Goal: Information Seeking & Learning: Learn about a topic

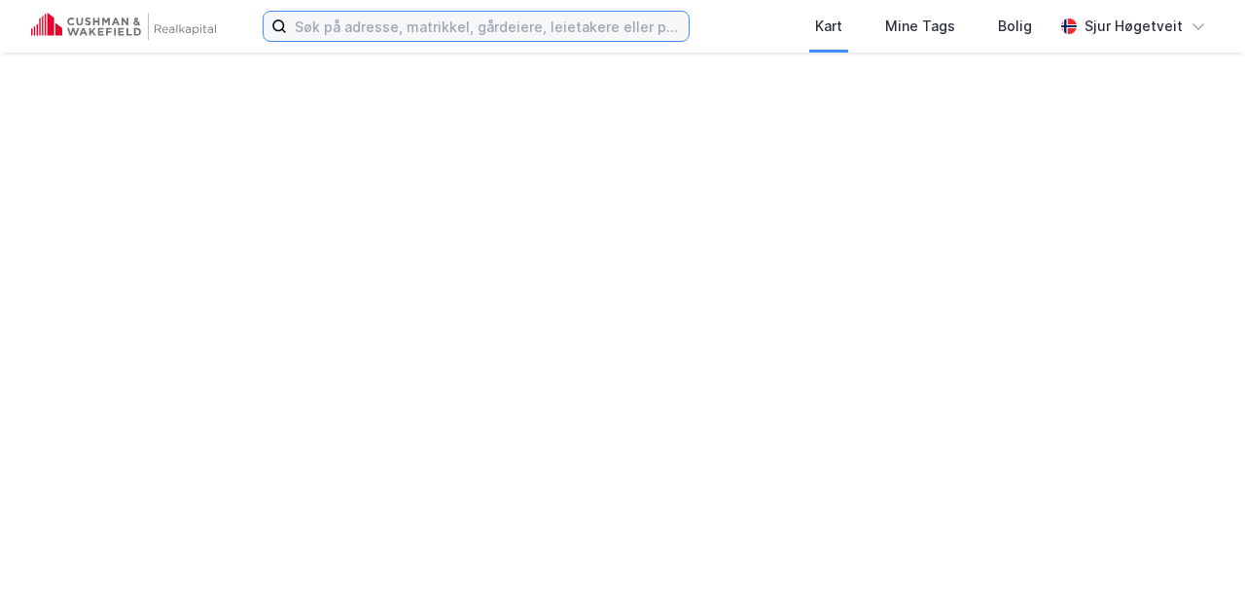
click at [438, 40] on label at bounding box center [476, 26] width 427 height 31
click at [438, 40] on input at bounding box center [488, 26] width 402 height 29
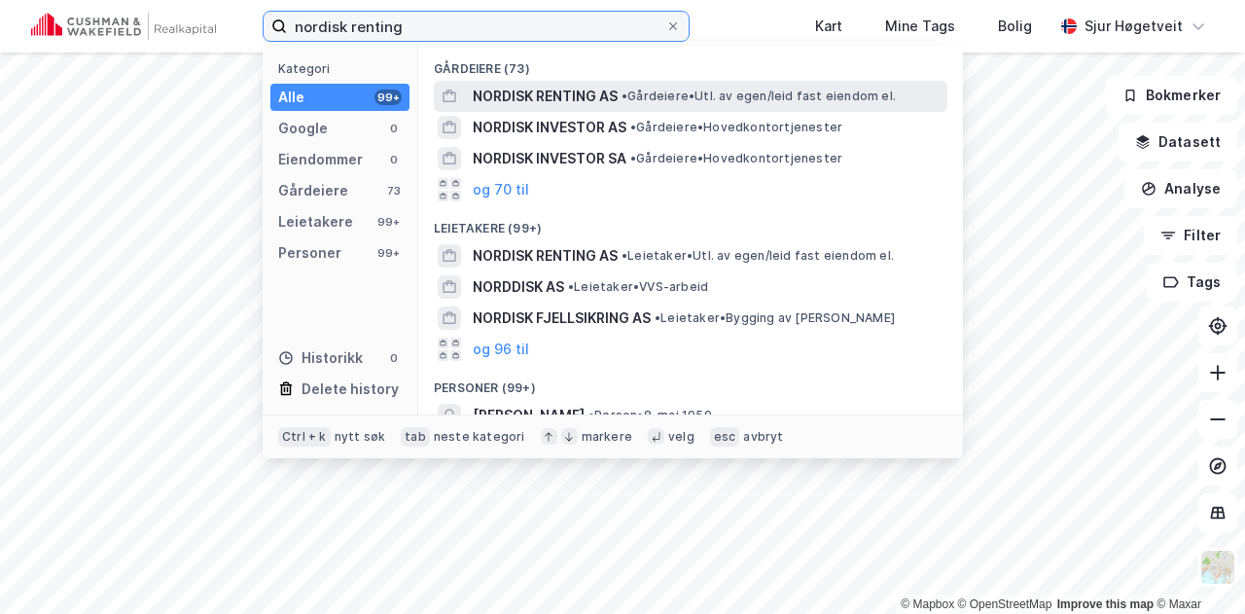
type input "nordisk renting"
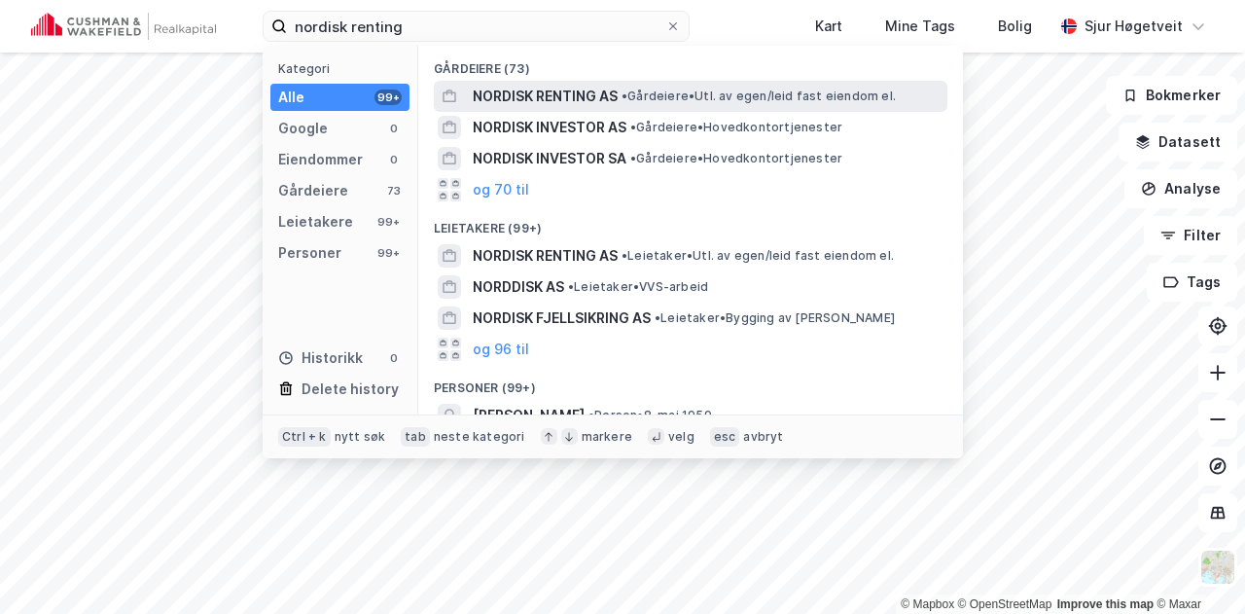
click at [699, 100] on span "• Gårdeiere • Utl. av egen/leid fast eiendom el." at bounding box center [758, 96] width 274 height 16
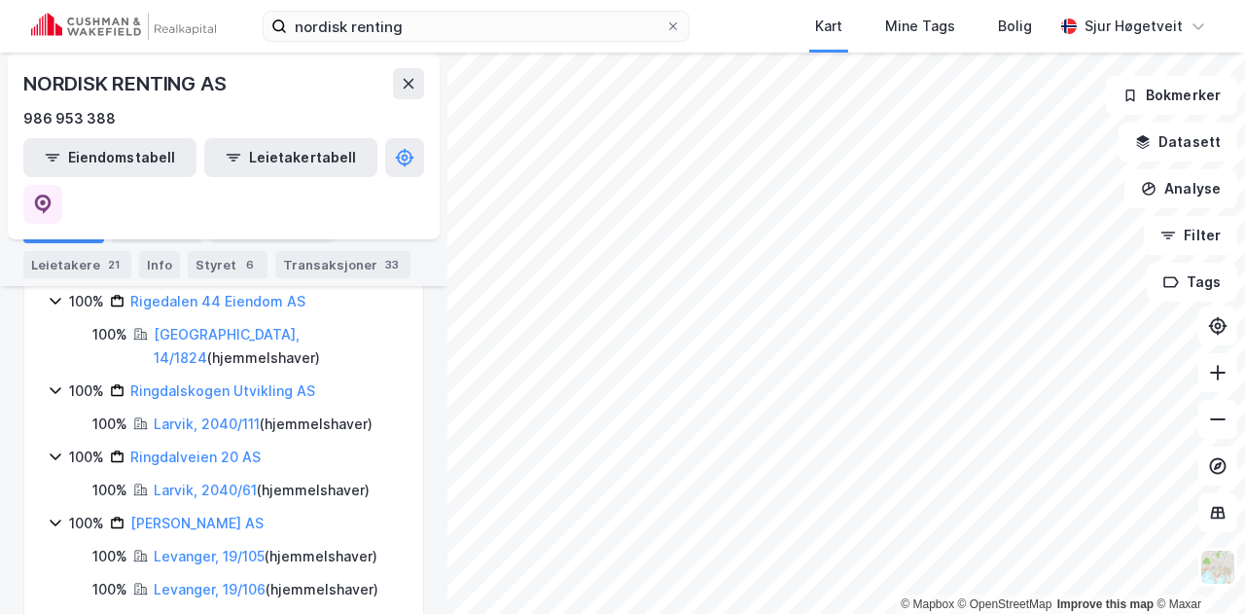
scroll to position [2001, 0]
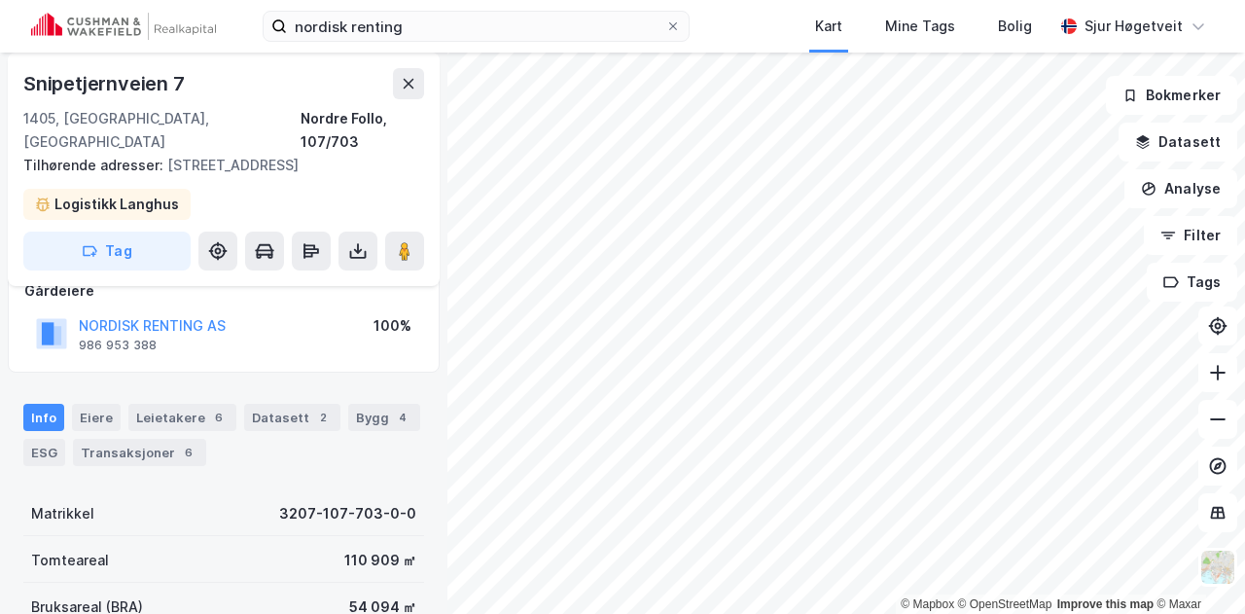
scroll to position [18, 0]
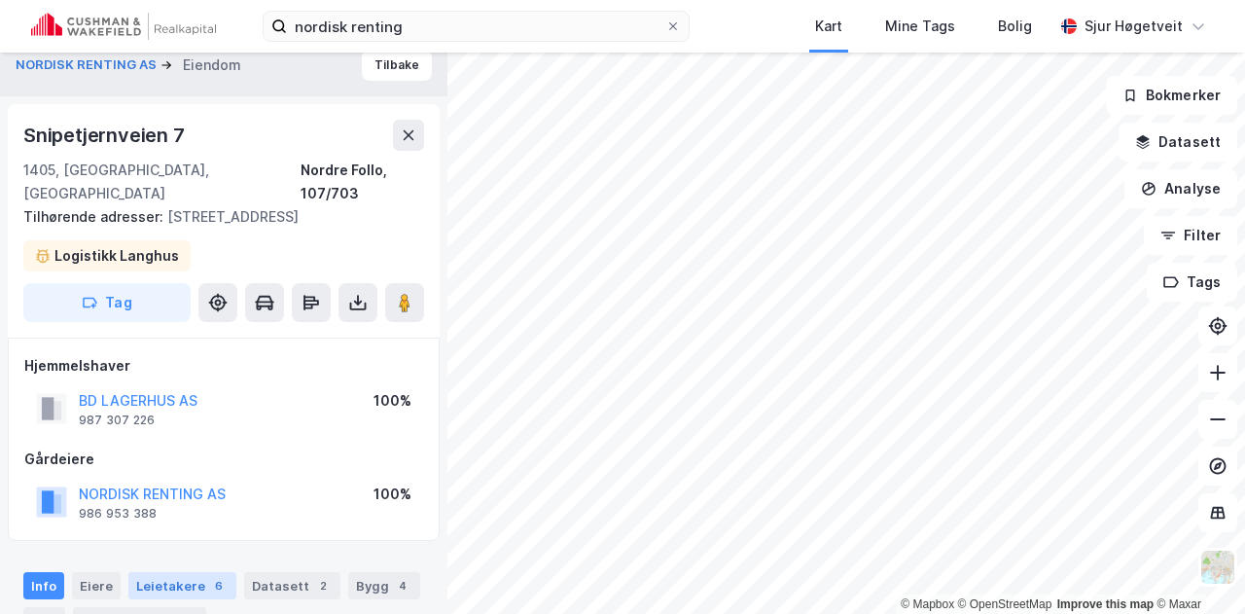
click at [173, 574] on div "Leietakere 6" at bounding box center [182, 585] width 108 height 27
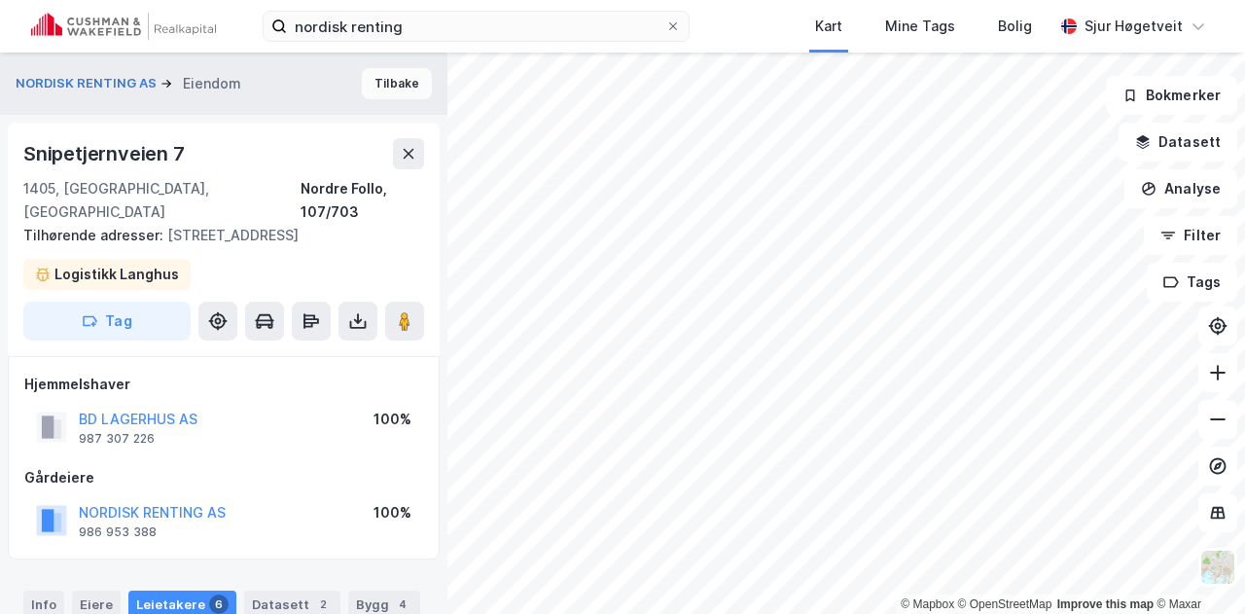
click at [385, 80] on button "Tilbake" at bounding box center [397, 83] width 70 height 31
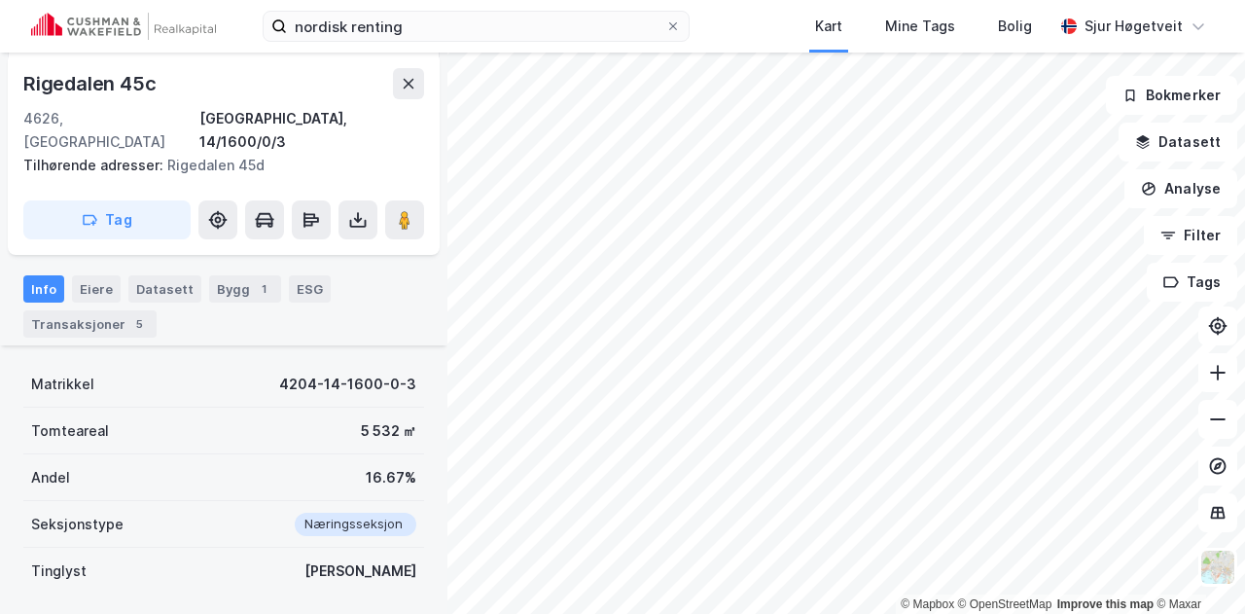
scroll to position [426, 0]
